Goal: Task Accomplishment & Management: Use online tool/utility

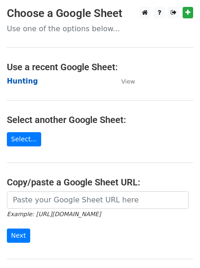
click at [17, 81] on strong "Hunting" at bounding box center [22, 81] width 31 height 8
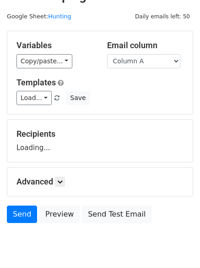
scroll to position [52, 0]
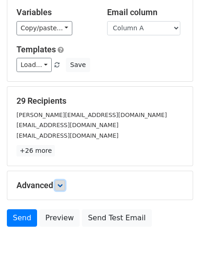
click at [58, 183] on link at bounding box center [60, 185] width 10 height 10
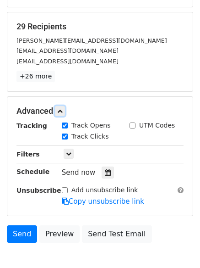
scroll to position [176, 0]
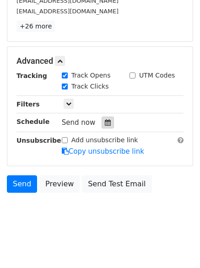
click at [105, 126] on div at bounding box center [108, 122] width 12 height 12
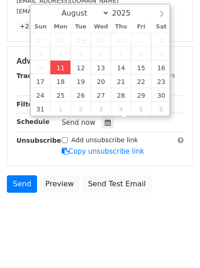
type input "2025-08-11 12:00"
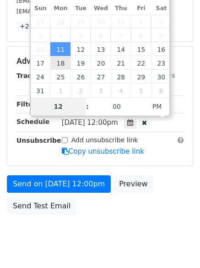
scroll to position [164, 0]
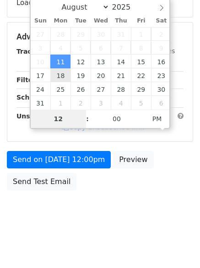
type input "4"
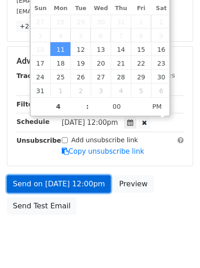
type input "2025-08-11 16:00"
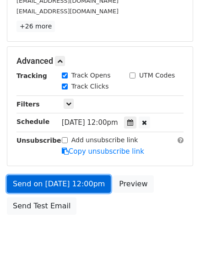
click at [68, 188] on link "Send on Aug 11 at 12:00pm" at bounding box center [59, 183] width 104 height 17
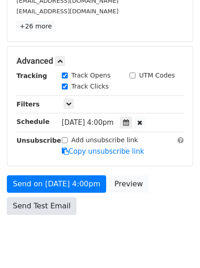
scroll to position [164, 0]
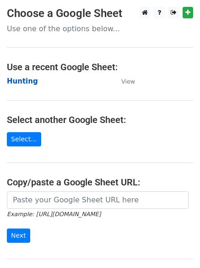
click at [18, 79] on strong "Hunting" at bounding box center [22, 81] width 31 height 8
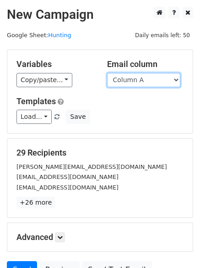
drag, startPoint x: 0, startPoint y: 0, endPoint x: 135, endPoint y: 85, distance: 159.7
click at [137, 82] on select "Column A Column B Column C" at bounding box center [143, 80] width 73 height 14
select select "Column B"
click at [107, 73] on select "Column A Column B Column C" at bounding box center [143, 80] width 73 height 14
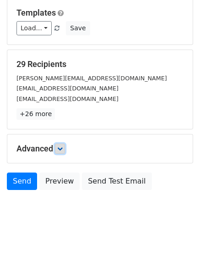
click at [61, 147] on icon at bounding box center [60, 149] width 6 height 6
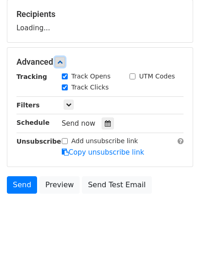
scroll to position [140, 0]
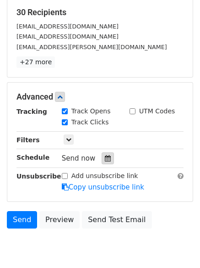
click at [105, 160] on icon at bounding box center [108, 158] width 6 height 6
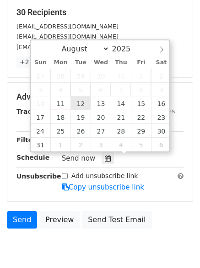
type input "2025-08-12 12:00"
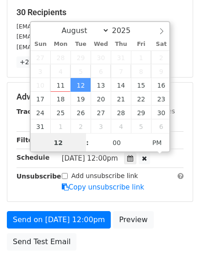
scroll to position [0, 0]
type input "5"
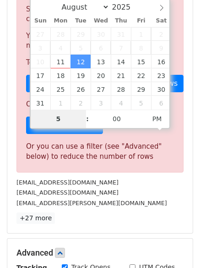
scroll to position [380, 0]
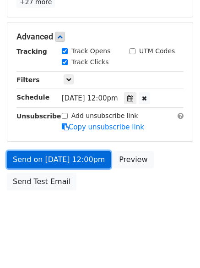
type input "2025-08-12 17:00"
click at [56, 157] on link "Send on Aug 12 at 12:00pm" at bounding box center [59, 159] width 104 height 17
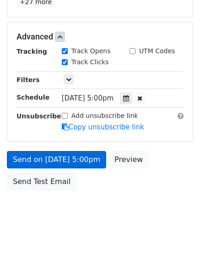
scroll to position [164, 0]
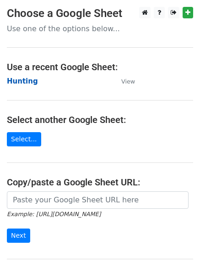
click at [16, 78] on strong "Hunting" at bounding box center [22, 81] width 31 height 8
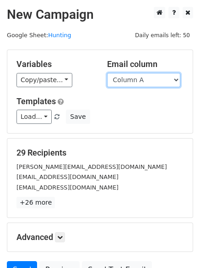
click at [138, 84] on select "Column A Column B Column C" at bounding box center [143, 80] width 73 height 14
select select "Column C"
click at [107, 73] on select "Column A Column B Column C" at bounding box center [143, 80] width 73 height 14
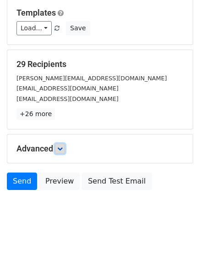
click at [60, 150] on icon at bounding box center [60, 149] width 6 height 6
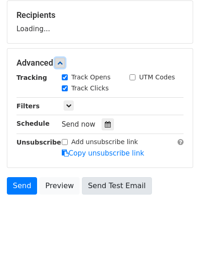
scroll to position [140, 0]
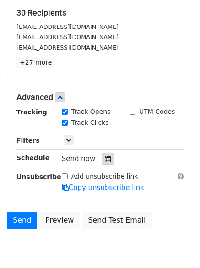
click at [105, 160] on icon at bounding box center [108, 158] width 6 height 6
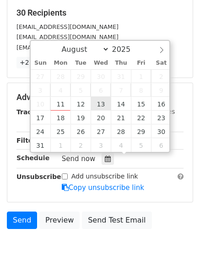
type input "2025-08-13 12:00"
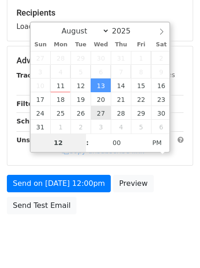
type input "6"
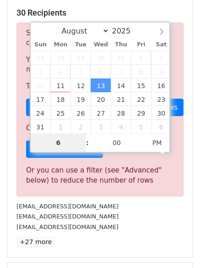
scroll to position [380, 0]
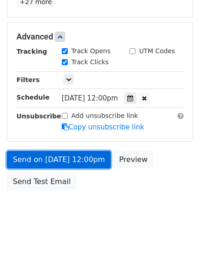
type input "2025-08-13 18:00"
click at [62, 151] on link "Send on Aug 13 at 12:00pm" at bounding box center [59, 159] width 104 height 17
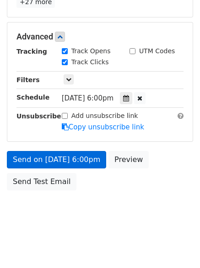
scroll to position [164, 0]
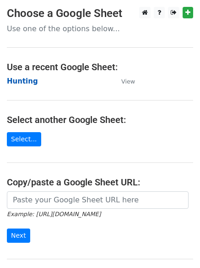
click at [16, 84] on strong "Hunting" at bounding box center [22, 81] width 31 height 8
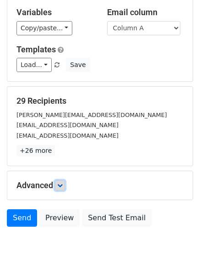
click at [63, 187] on icon at bounding box center [60, 186] width 6 height 6
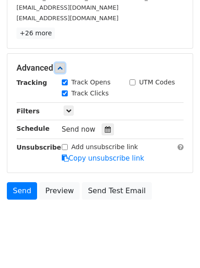
scroll to position [170, 0]
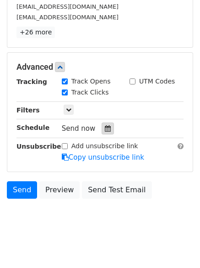
click at [105, 132] on div at bounding box center [108, 128] width 12 height 12
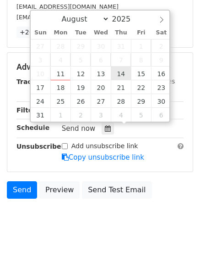
type input "2025-08-14 12:00"
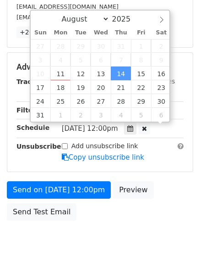
scroll to position [0, 0]
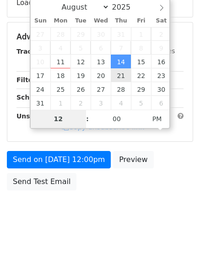
type input "7"
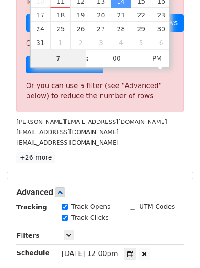
scroll to position [380, 0]
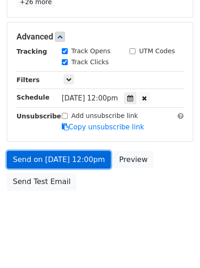
type input "2025-08-14 19:00"
click at [56, 156] on link "Send on Aug 14 at 12:00pm" at bounding box center [59, 159] width 104 height 17
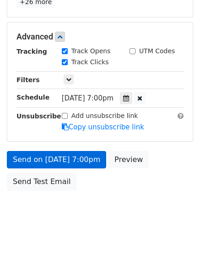
scroll to position [164, 0]
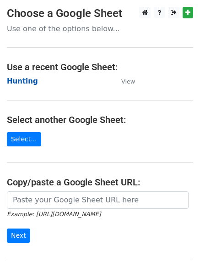
click at [17, 79] on strong "Hunting" at bounding box center [22, 81] width 31 height 8
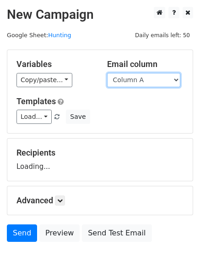
click at [138, 83] on select "Column A Column B Column C" at bounding box center [143, 80] width 73 height 14
click at [131, 109] on div "Templates Load... No templates saved Save" at bounding box center [100, 110] width 181 height 28
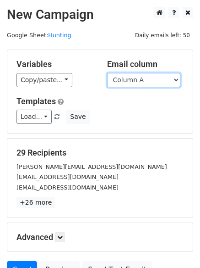
click at [129, 80] on select "Column A Column B Column C" at bounding box center [143, 80] width 73 height 14
select select "Column B"
click at [107, 73] on select "Column A Column B Column C" at bounding box center [143, 80] width 73 height 14
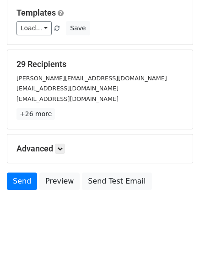
click at [53, 146] on h5 "Advanced" at bounding box center [100, 149] width 167 height 10
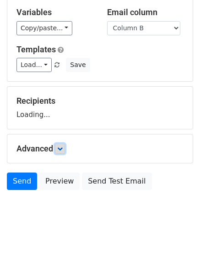
click at [65, 145] on link at bounding box center [60, 149] width 10 height 10
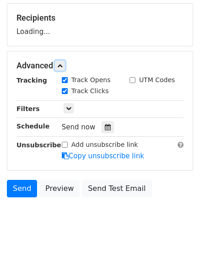
scroll to position [137, 0]
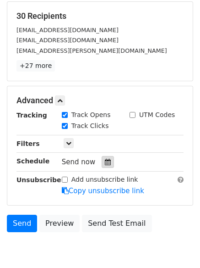
click at [105, 162] on icon at bounding box center [108, 162] width 6 height 6
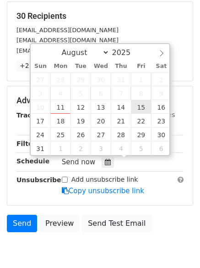
type input "2025-08-15 12:00"
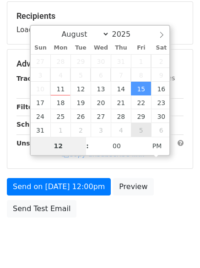
type input "8"
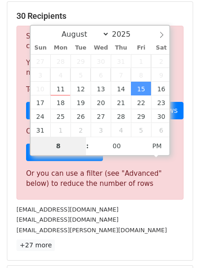
scroll to position [380, 0]
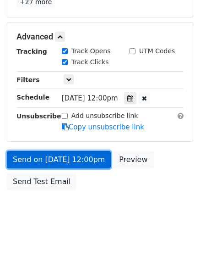
type input "2025-08-15 20:00"
click at [78, 160] on link "Send on Aug 15 at 12:00pm" at bounding box center [59, 159] width 104 height 17
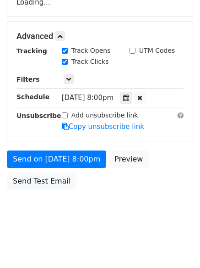
scroll to position [164, 0]
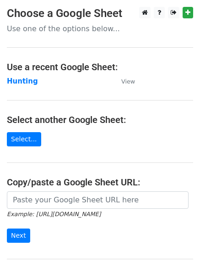
click at [14, 74] on main "Choose a Google Sheet Use one of the options below... Use a recent Google Sheet…" at bounding box center [100, 149] width 200 height 285
click at [18, 78] on strong "Hunting" at bounding box center [22, 81] width 31 height 8
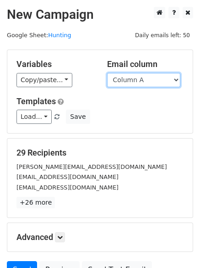
click at [144, 83] on select "Column A Column B Column C" at bounding box center [143, 80] width 73 height 14
select select "Column C"
click at [107, 73] on select "Column A Column B Column C" at bounding box center [143, 80] width 73 height 14
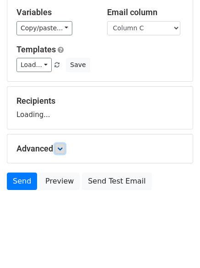
click at [61, 148] on icon at bounding box center [60, 149] width 6 height 6
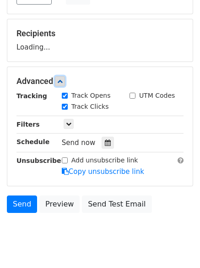
scroll to position [142, 0]
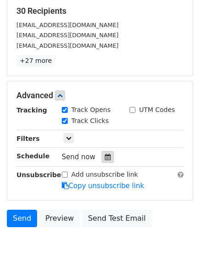
drag, startPoint x: 100, startPoint y: 158, endPoint x: 117, endPoint y: 153, distance: 17.3
click at [105, 158] on icon at bounding box center [108, 157] width 6 height 6
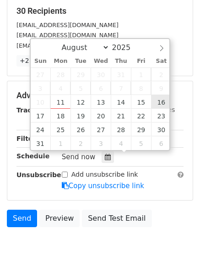
type input "2025-08-16 12:00"
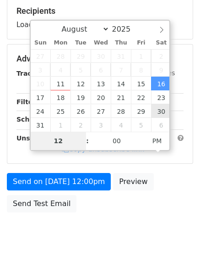
type input "9"
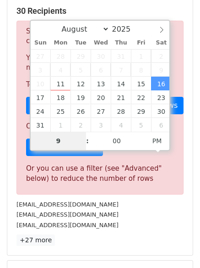
scroll to position [380, 0]
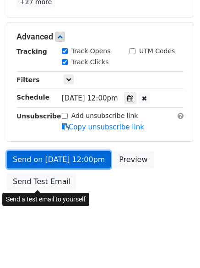
type input "2025-08-16 21:00"
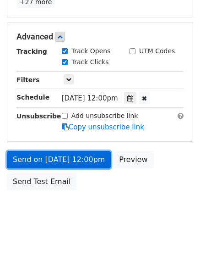
click at [59, 157] on link "Send on Aug 16 at 12:00pm" at bounding box center [59, 159] width 104 height 17
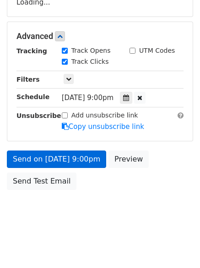
scroll to position [164, 0]
